Goal: Task Accomplishment & Management: Use online tool/utility

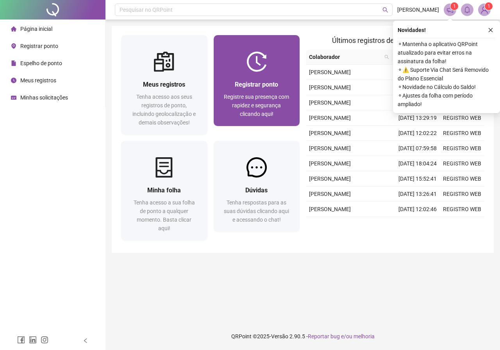
click at [266, 110] on span "Registre sua presença com rapidez e segurança clicando aqui!" at bounding box center [256, 105] width 65 height 23
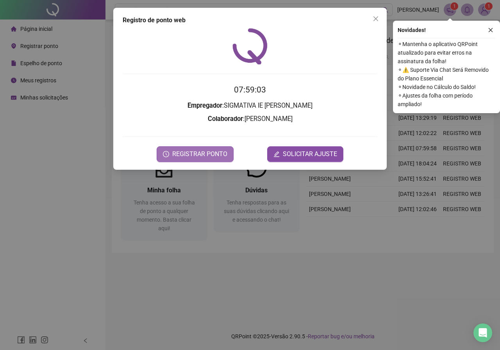
click at [199, 159] on button "REGISTRAR PONTO" at bounding box center [194, 154] width 77 height 16
